Goal: Download file/media

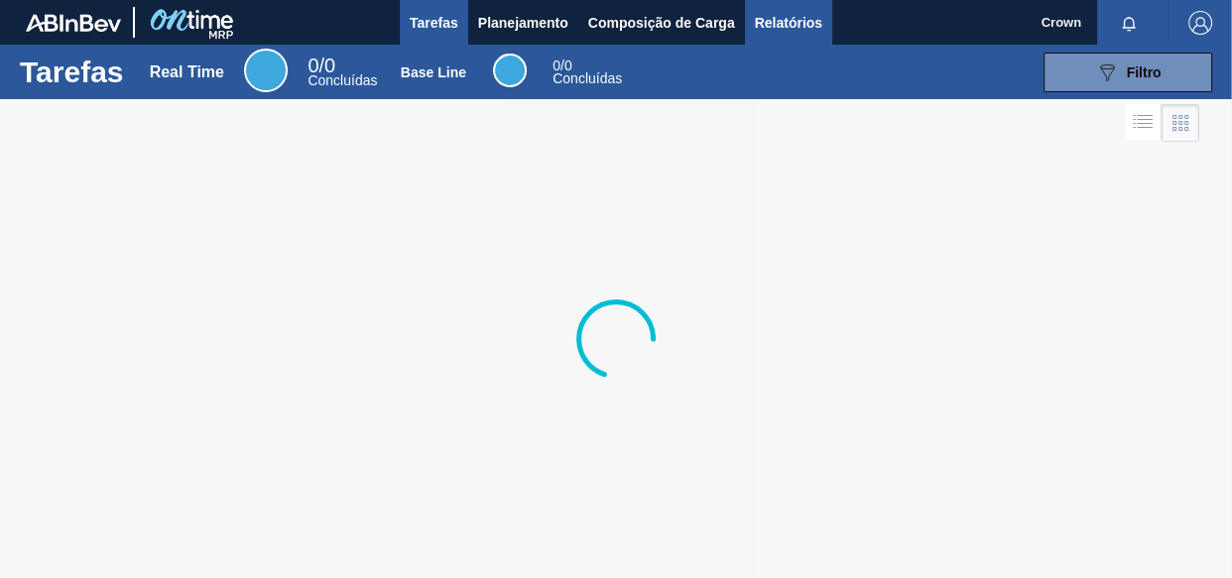
click at [758, 29] on span "Relatórios" at bounding box center [788, 23] width 67 height 24
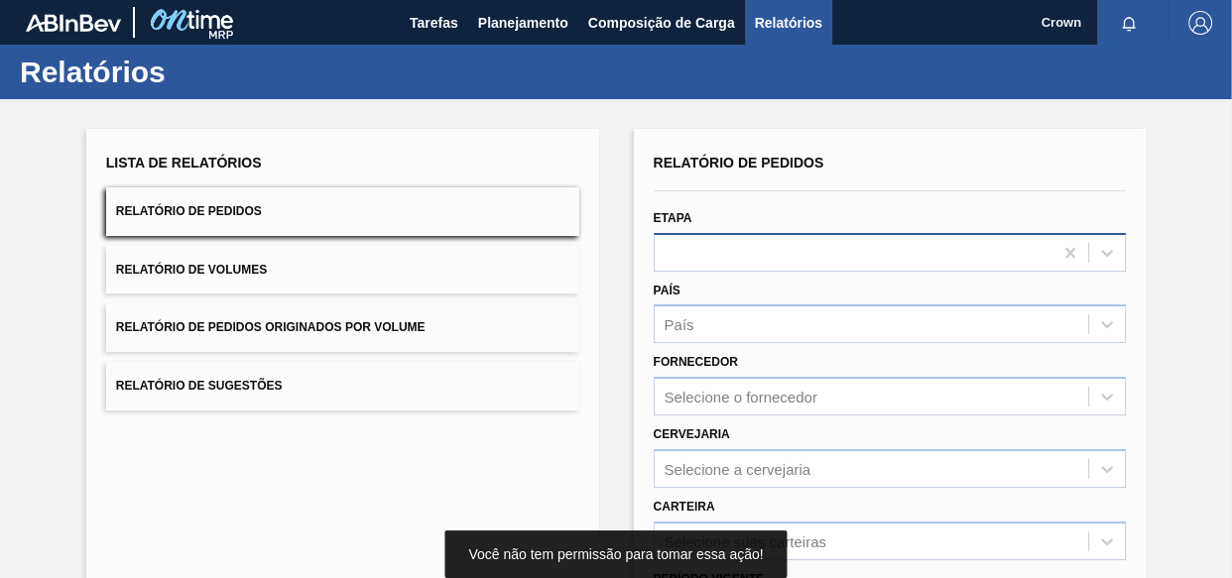
click at [733, 260] on div at bounding box center [853, 252] width 399 height 29
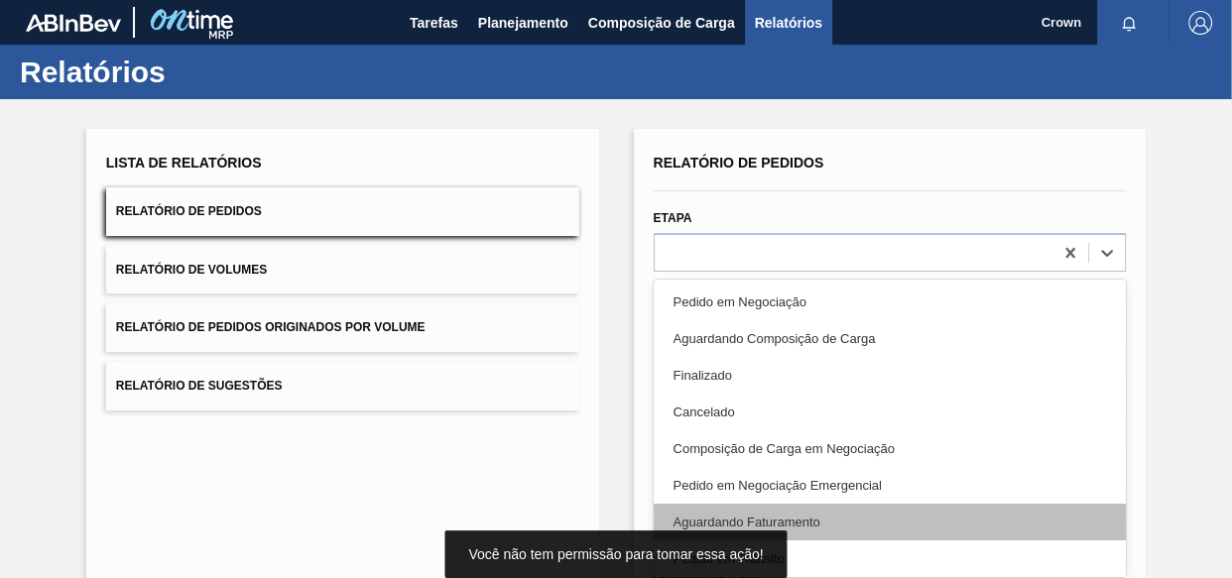
click at [809, 521] on div "Aguardando Faturamento" at bounding box center [889, 522] width 473 height 37
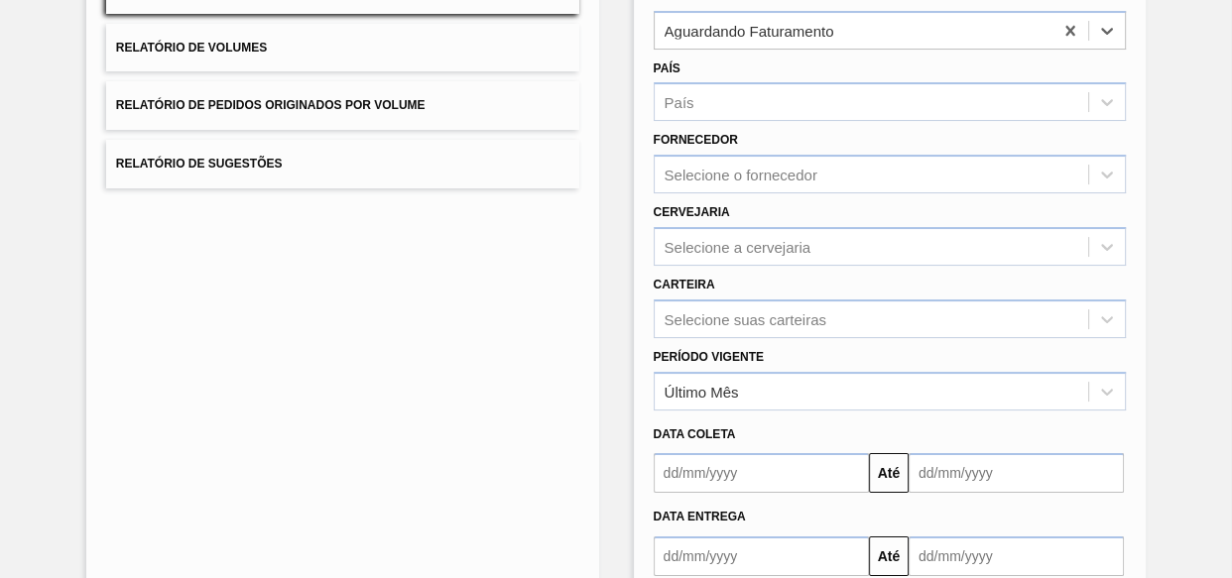
scroll to position [270, 0]
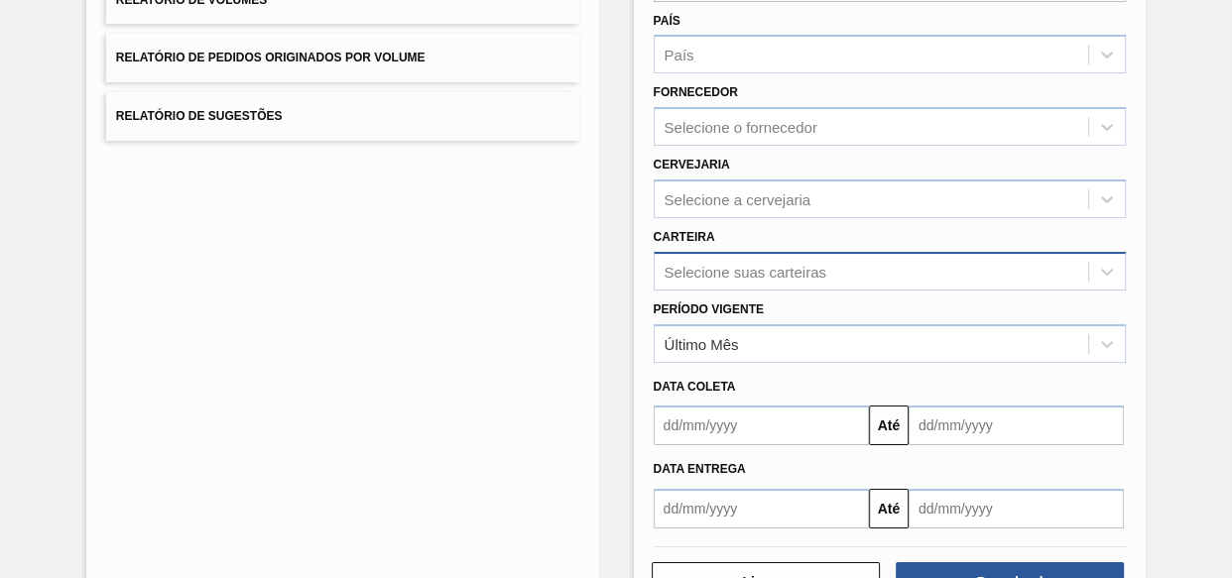
click at [735, 273] on div "Selecione suas carteiras" at bounding box center [889, 271] width 473 height 39
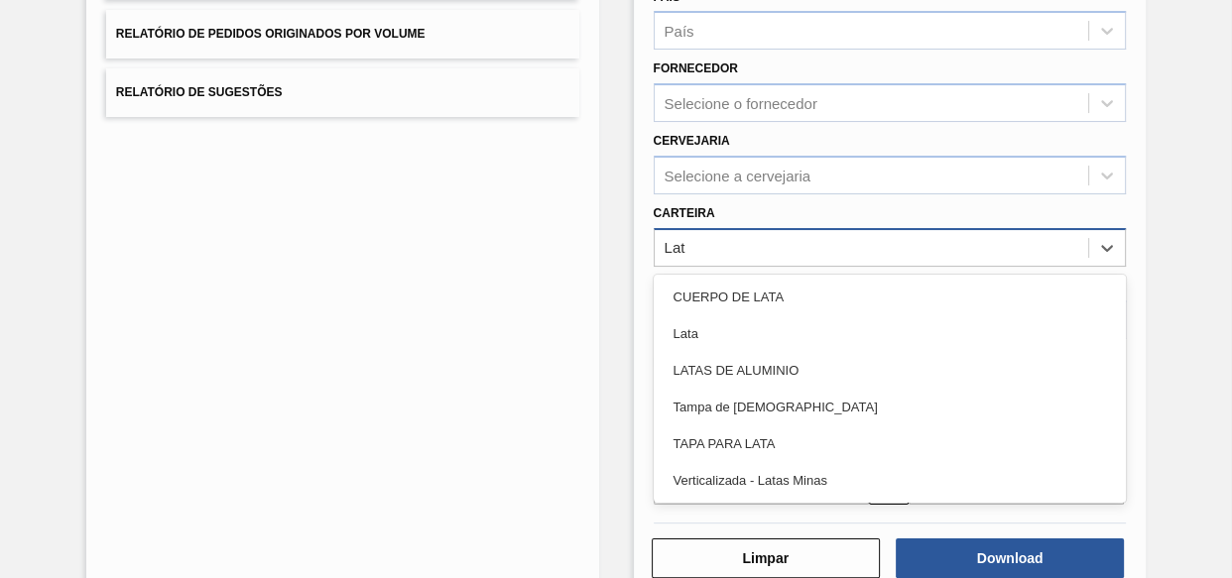
type input "Lata"
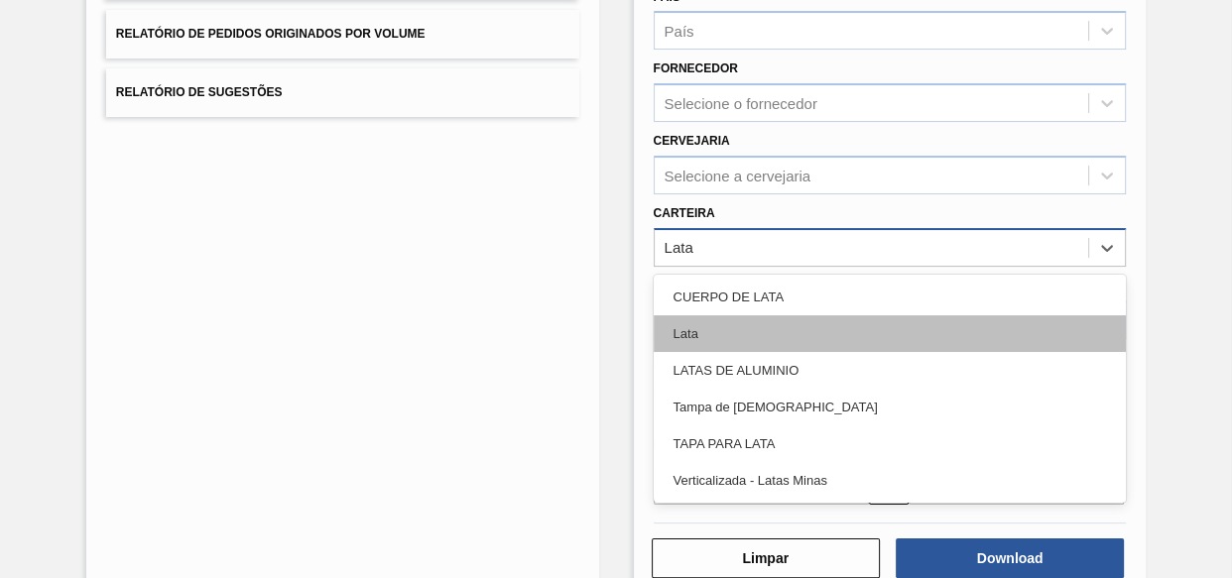
click at [711, 332] on div "Lata" at bounding box center [889, 333] width 473 height 37
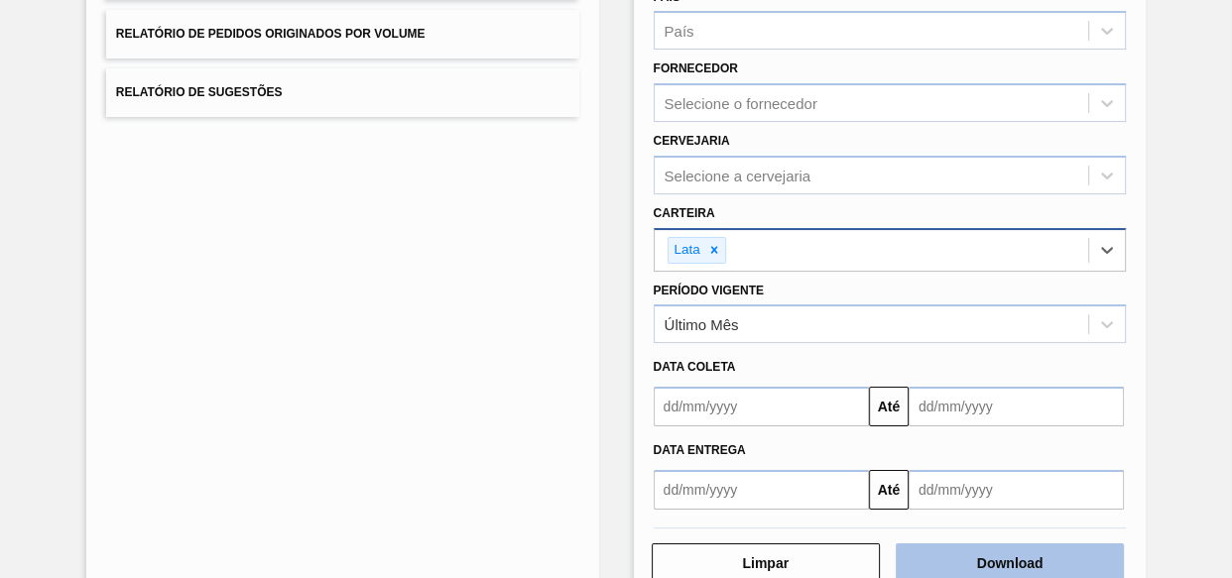
click at [979, 560] on button "Download" at bounding box center [1009, 563] width 228 height 40
